Goal: Find specific page/section: Find specific page/section

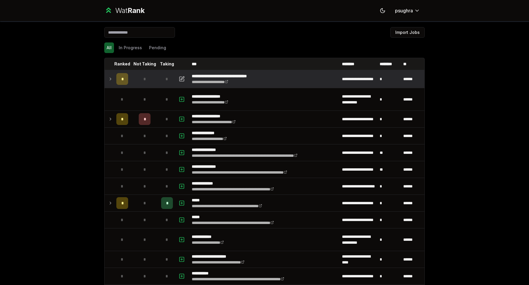
click at [152, 83] on td "*" at bounding box center [145, 79] width 28 height 17
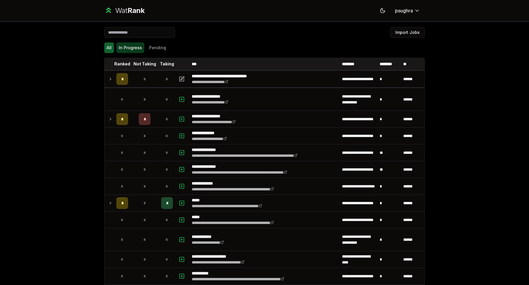
click at [119, 53] on button "In Progress" at bounding box center [130, 47] width 28 height 11
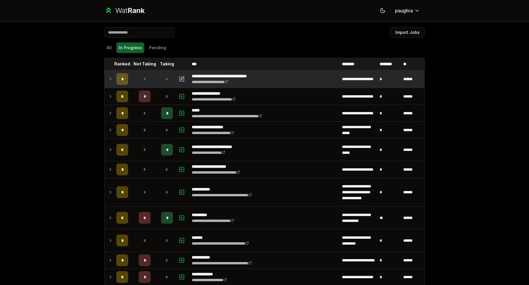
click at [127, 76] on td "*" at bounding box center [122, 79] width 17 height 17
